Goal: Go to known website: Access a specific website the user already knows

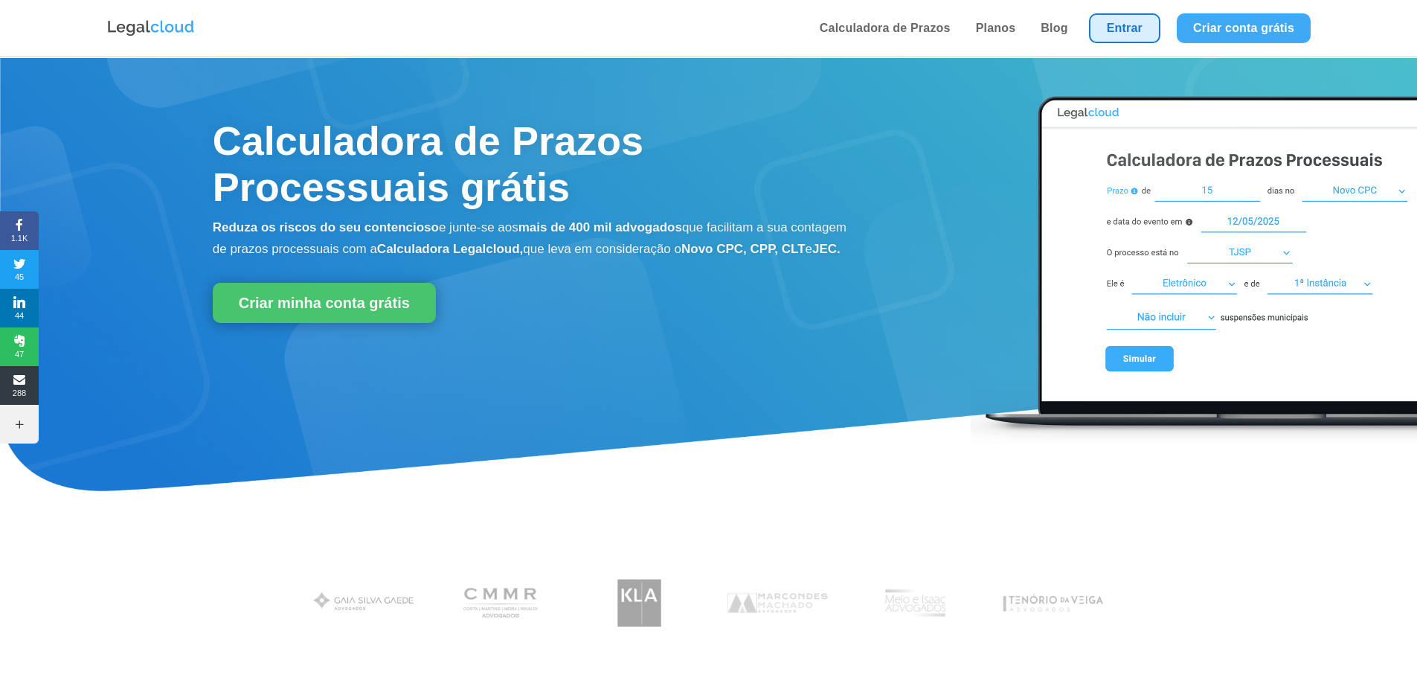
click at [1103, 19] on link "Entrar" at bounding box center [1124, 28] width 71 height 30
click at [1124, 36] on link "Entrar" at bounding box center [1124, 28] width 71 height 30
click at [1124, 30] on link "Entrar" at bounding box center [1124, 28] width 71 height 30
click at [1121, 28] on link "Entrar" at bounding box center [1124, 28] width 71 height 30
